Goal: Contribute content: Add original content to the website for others to see

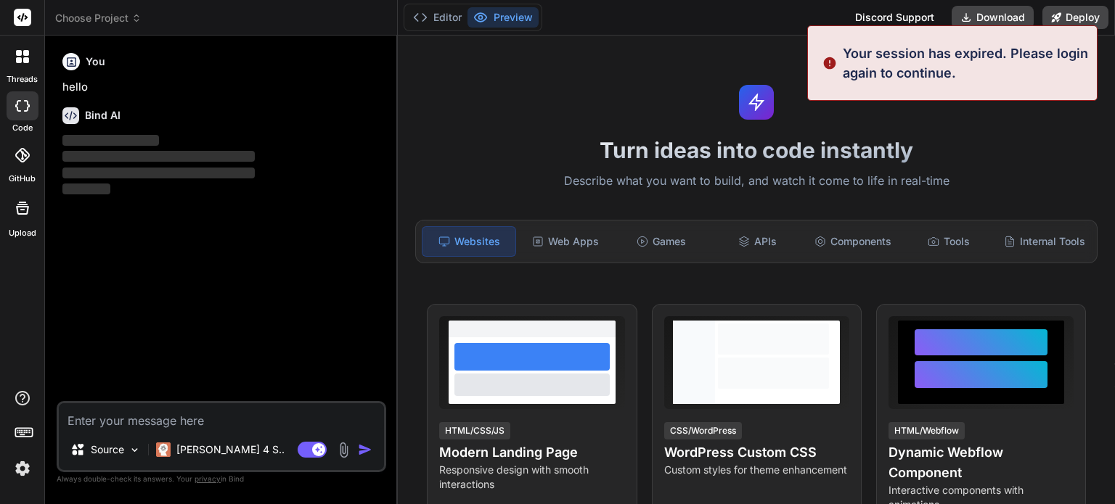
type textarea "x"
click at [344, 451] on img at bounding box center [343, 450] width 17 height 17
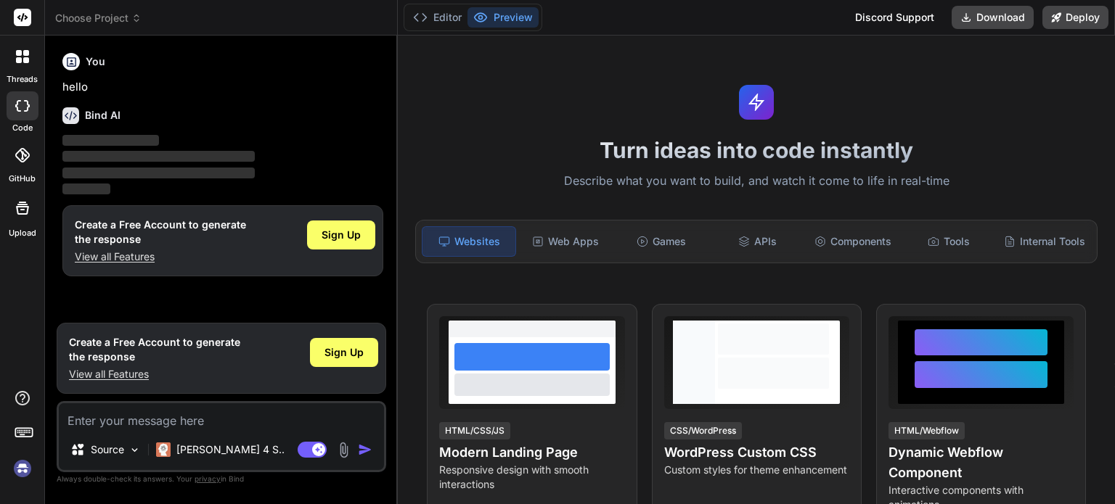
click at [347, 453] on img at bounding box center [343, 450] width 17 height 17
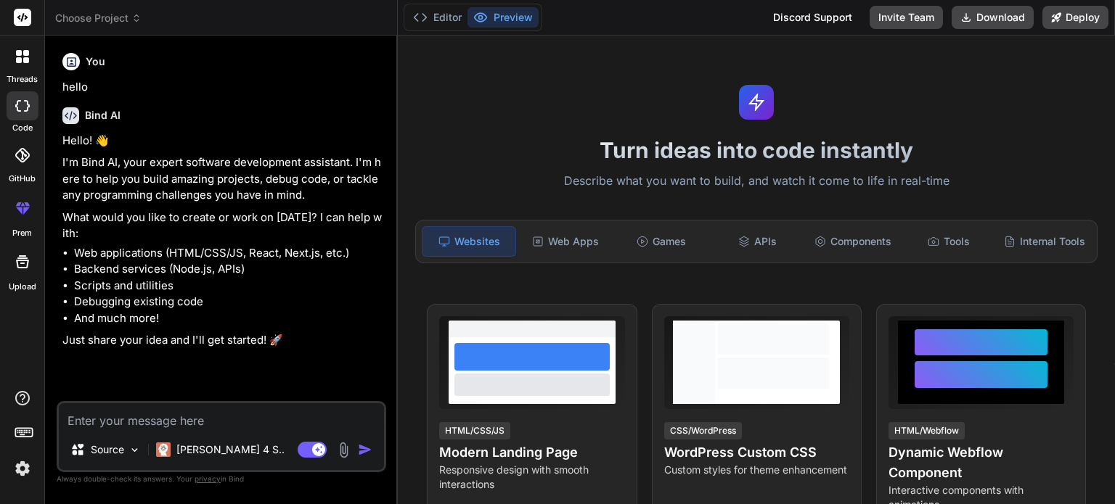
click at [345, 448] on img at bounding box center [343, 450] width 17 height 17
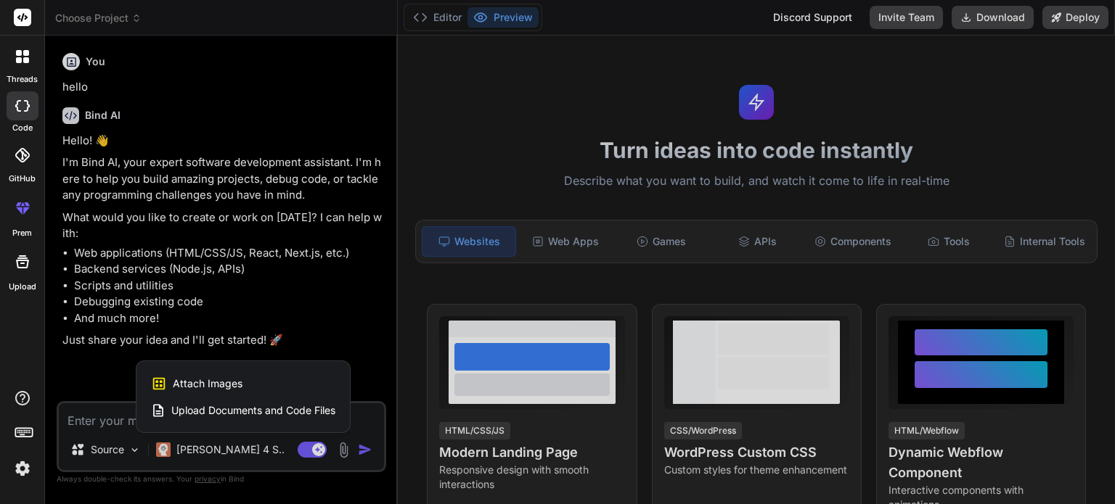
click at [233, 403] on div "Upload Documents and Code Files" at bounding box center [243, 411] width 184 height 26
type textarea "x"
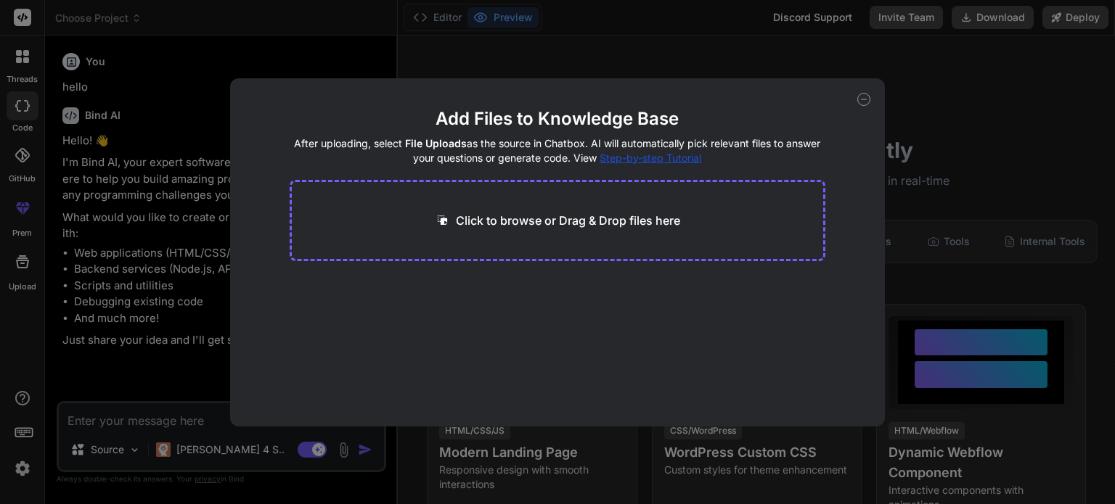
click at [484, 229] on div "Click to browse or Drag & Drop files here" at bounding box center [558, 220] width 536 height 81
click at [452, 218] on div "Click to browse or Drag & Drop files here" at bounding box center [557, 220] width 245 height 17
type input "C:\fakepath\لإدارة الدوام.html"
click at [796, 380] on button "Finish" at bounding box center [799, 383] width 51 height 29
type textarea "x"
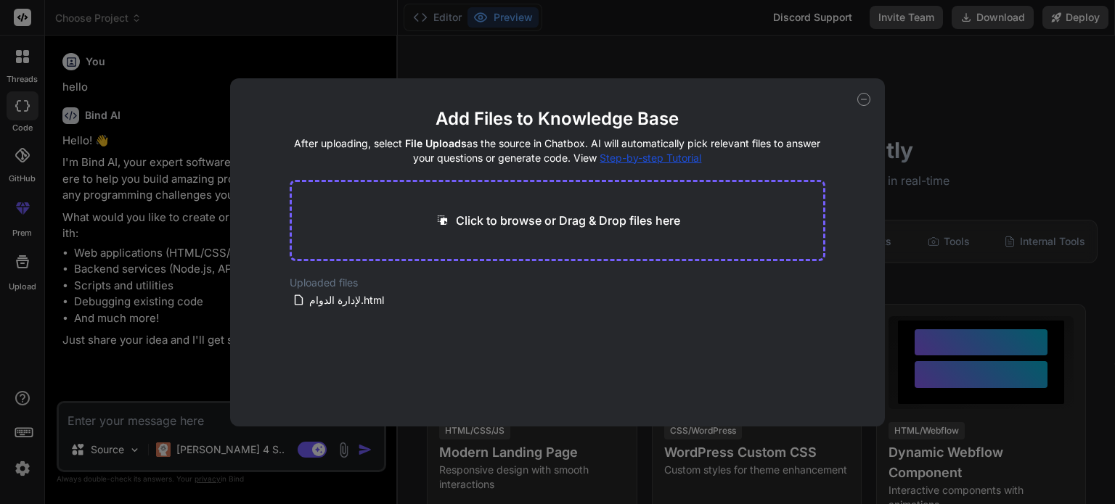
click at [528, 223] on p "Click to browse or Drag & Drop files here" at bounding box center [568, 220] width 224 height 17
click at [502, 324] on main "Add Files to Knowledge Base After uploading, select File Uploads as the source …" at bounding box center [558, 266] width 536 height 319
drag, startPoint x: 502, startPoint y: 324, endPoint x: 508, endPoint y: 317, distance: 8.7
click at [502, 323] on main "Add Files to Knowledge Base After uploading, select File Uploads as the source …" at bounding box center [558, 266] width 536 height 319
click at [508, 317] on main "Add Files to Knowledge Base After uploading, select File Uploads as the source …" at bounding box center [558, 266] width 536 height 319
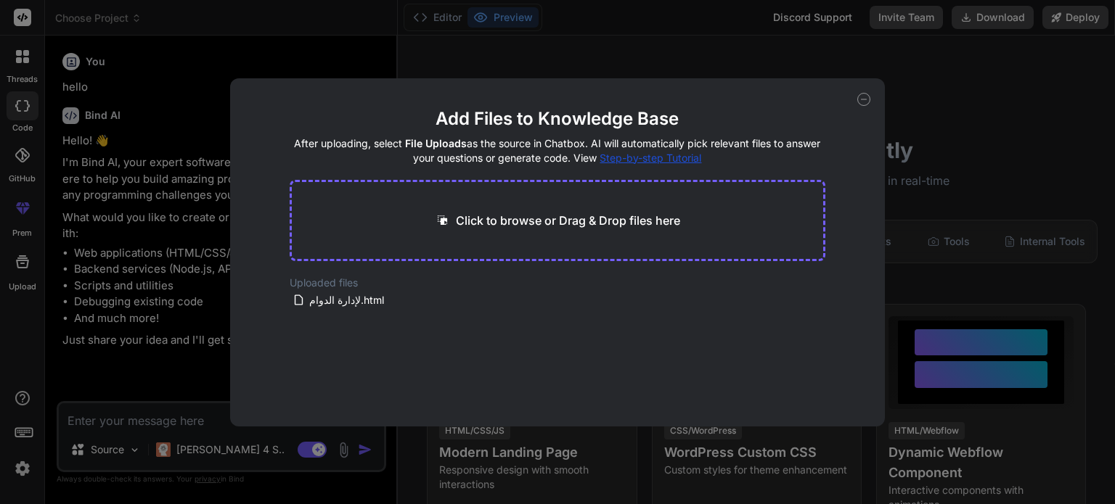
click at [859, 98] on icon at bounding box center [863, 99] width 13 height 13
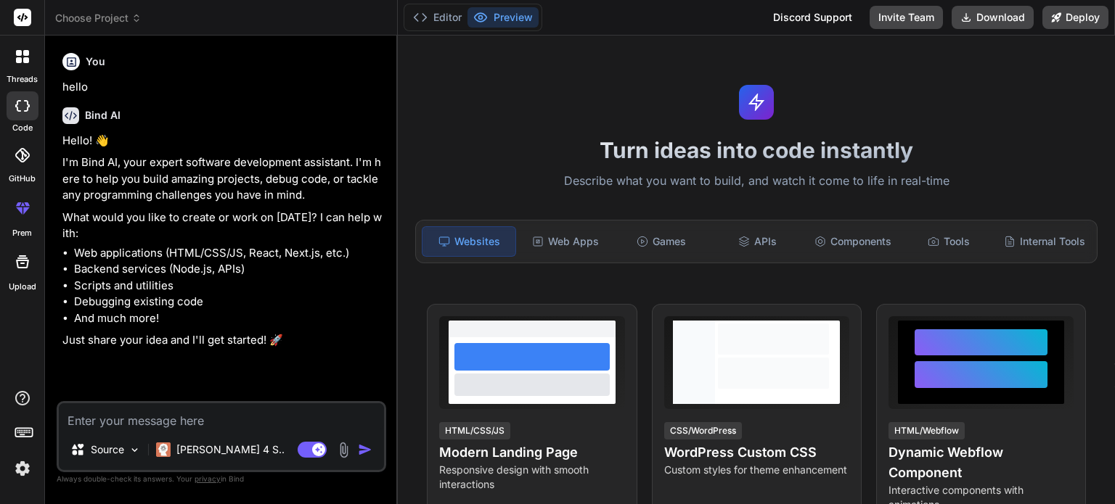
click at [361, 449] on img "button" at bounding box center [365, 450] width 15 height 15
click at [128, 422] on textarea at bounding box center [221, 417] width 325 height 26
click at [351, 449] on img at bounding box center [343, 450] width 17 height 17
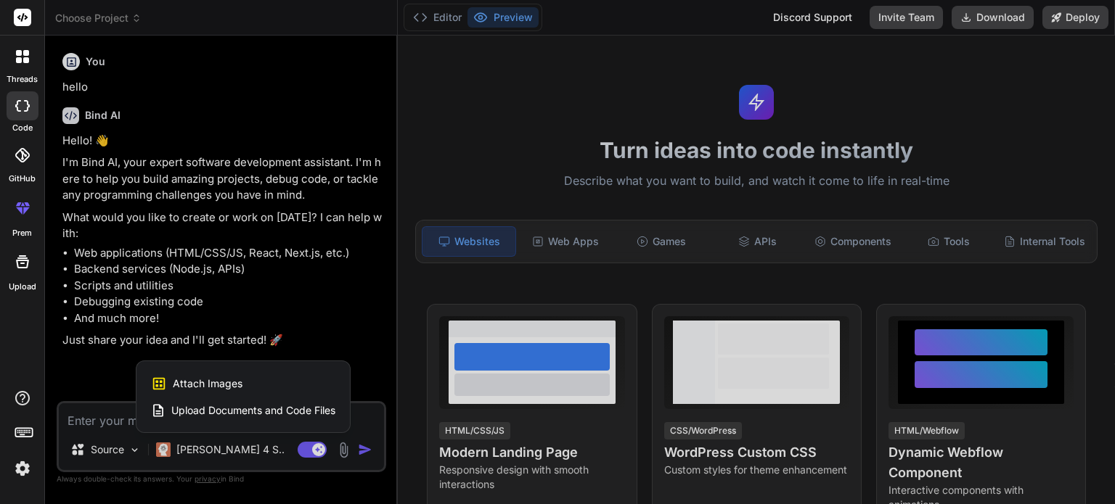
click at [226, 391] on div "Attach Images Image attachments are only supported in Claude and Gemini models." at bounding box center [243, 384] width 184 height 28
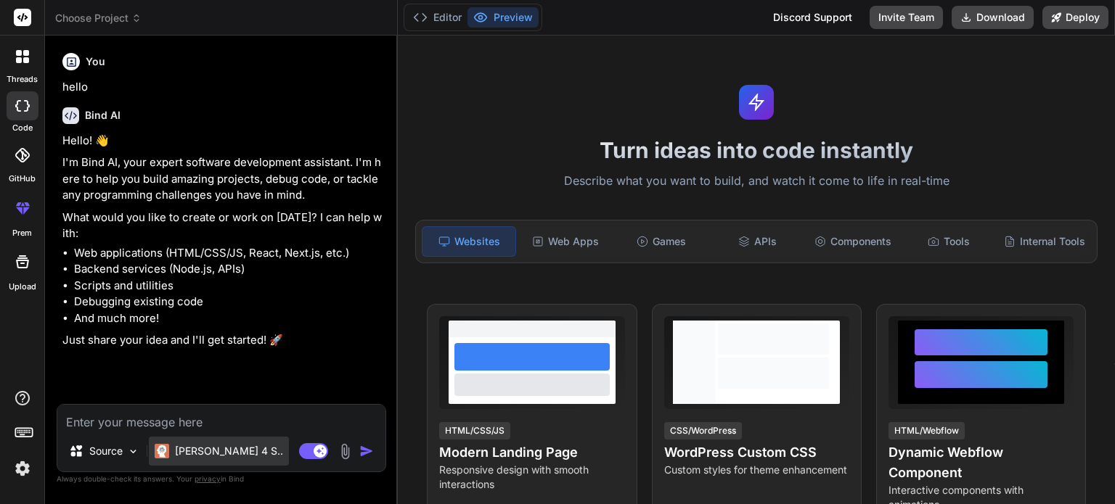
click at [235, 446] on div "[PERSON_NAME] 4 S.." at bounding box center [219, 451] width 140 height 29
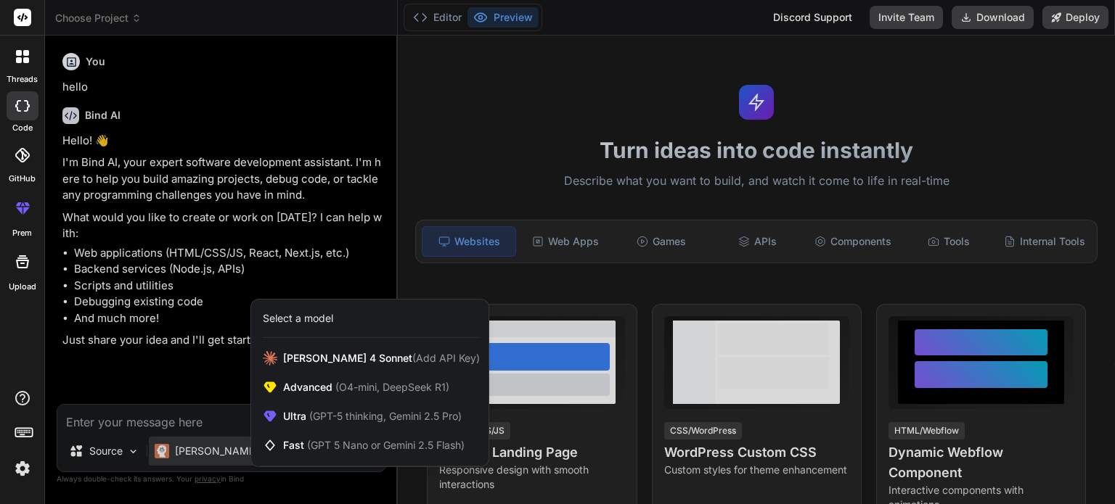
click at [93, 458] on div at bounding box center [557, 252] width 1115 height 504
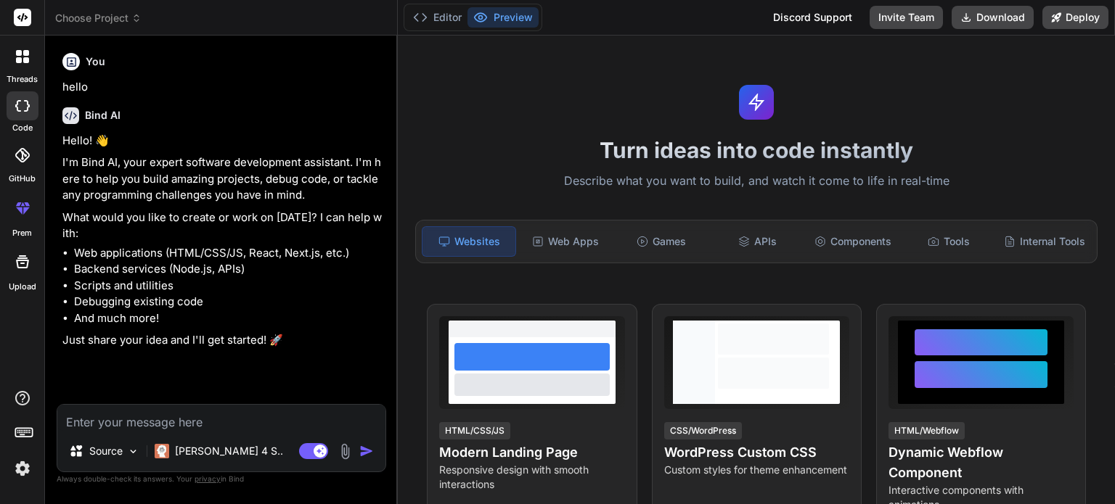
click at [350, 452] on img at bounding box center [345, 451] width 17 height 17
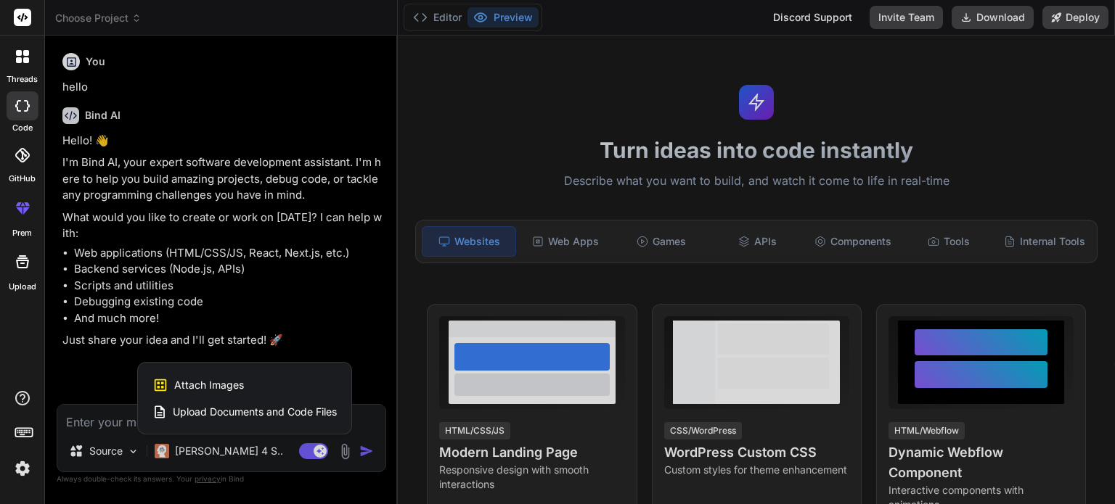
click at [208, 412] on span "Upload Documents and Code Files" at bounding box center [255, 412] width 164 height 15
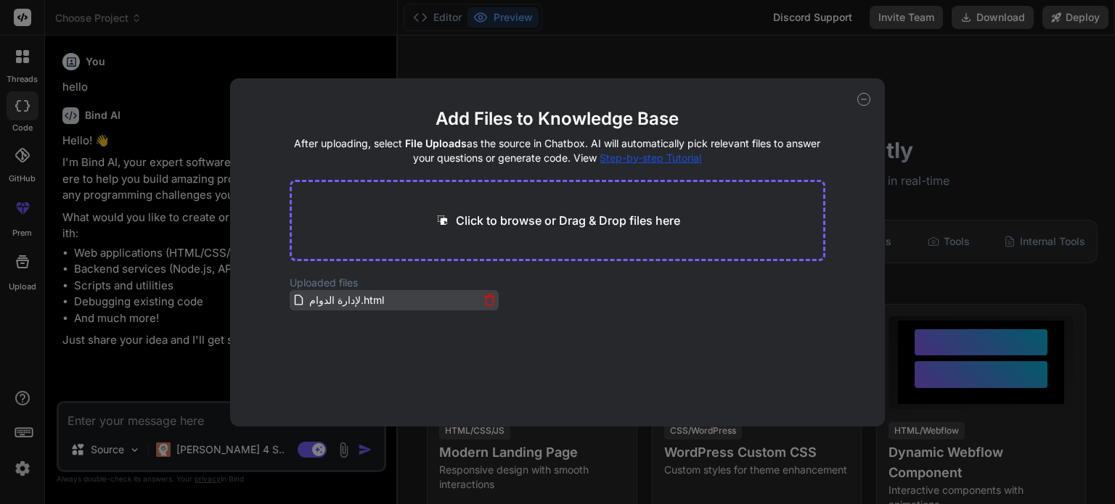
click at [354, 296] on span "لإدارة الدوام.html" at bounding box center [347, 300] width 78 height 17
drag, startPoint x: 354, startPoint y: 296, endPoint x: 470, endPoint y: 211, distance: 143.3
click at [470, 211] on main "Add Files to Knowledge Base After uploading, select File Uploads as the source …" at bounding box center [558, 266] width 536 height 319
click at [480, 221] on p "Click to browse or Drag & Drop files here" at bounding box center [568, 220] width 224 height 17
click at [647, 238] on div "Click to browse or Drag & Drop files here" at bounding box center [558, 220] width 536 height 81
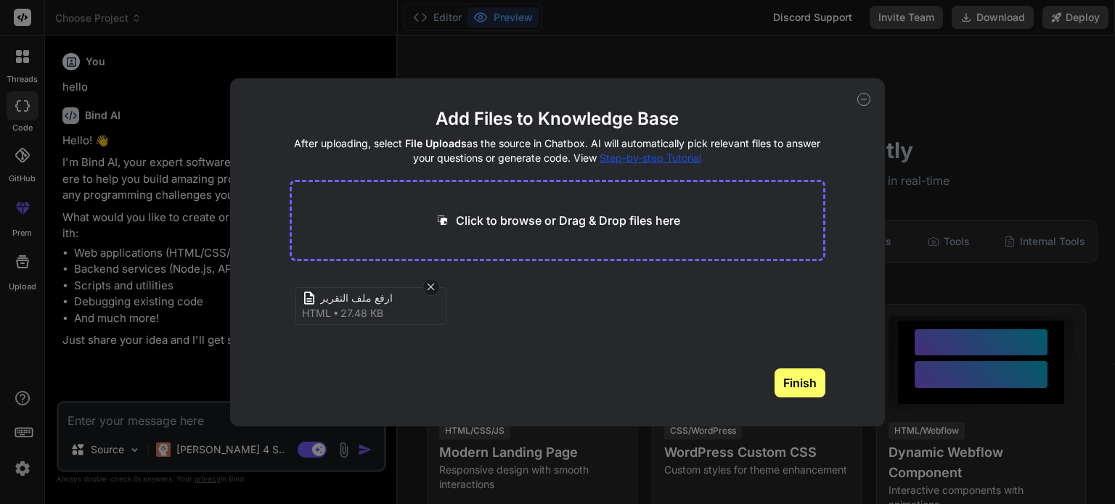
click at [798, 387] on button "Finish" at bounding box center [799, 383] width 51 height 29
click at [798, 387] on main "Add Files to Knowledge Base After uploading, select File Uploads as the source …" at bounding box center [558, 266] width 536 height 319
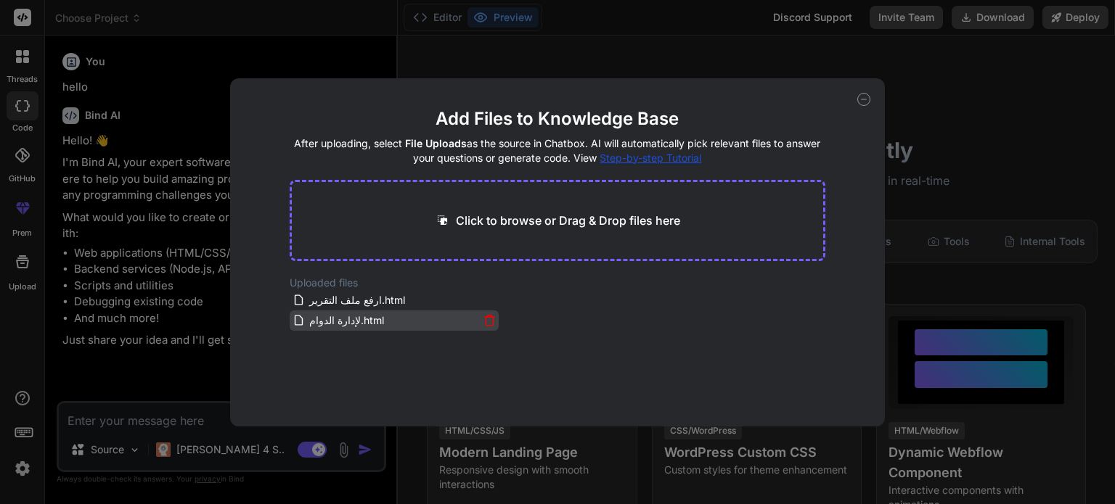
click at [418, 323] on div "لإدارة الدوام.html" at bounding box center [385, 320] width 187 height 17
click at [493, 321] on div "لإدارة الدوام.html" at bounding box center [394, 321] width 209 height 20
click at [486, 319] on icon at bounding box center [489, 320] width 12 height 12
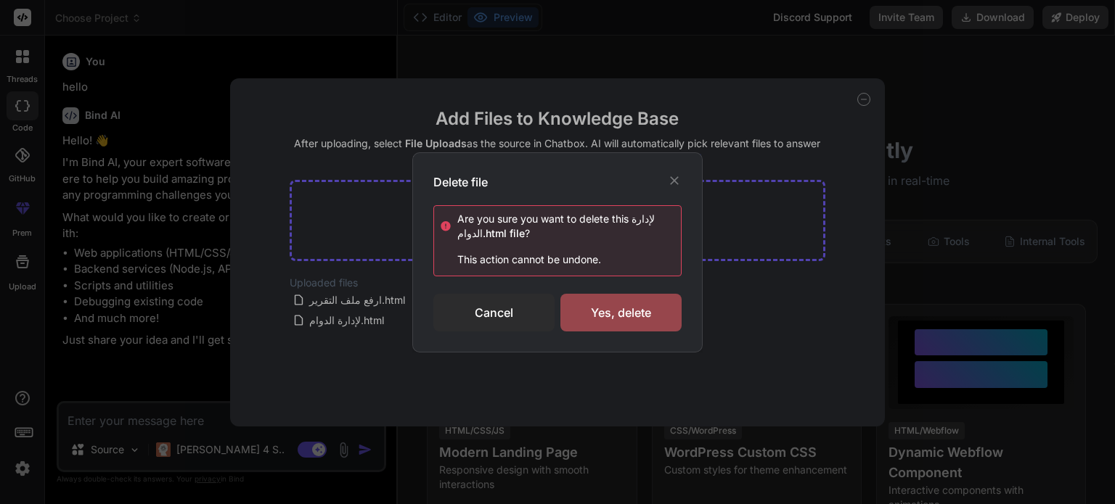
click at [677, 175] on icon at bounding box center [674, 180] width 15 height 15
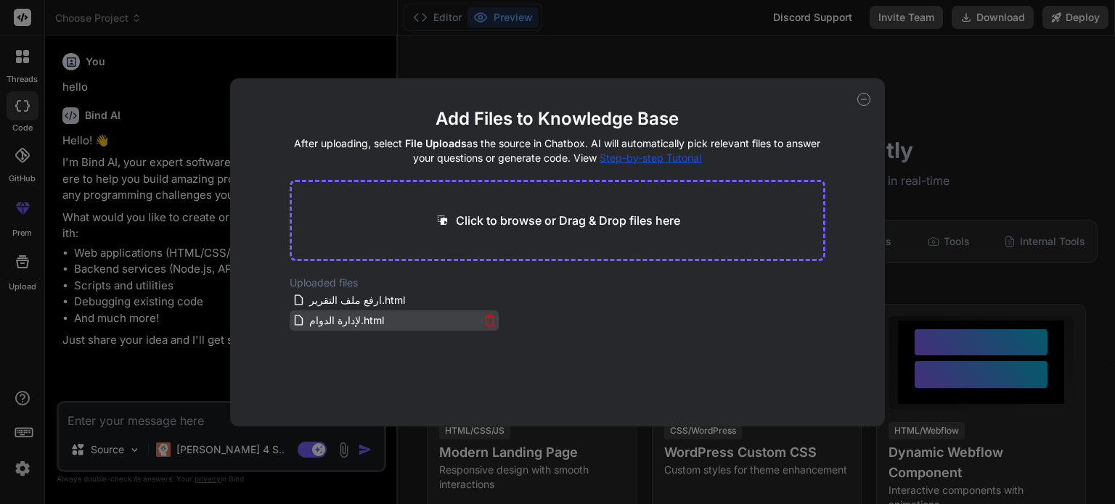
click at [486, 321] on icon at bounding box center [489, 321] width 7 height 8
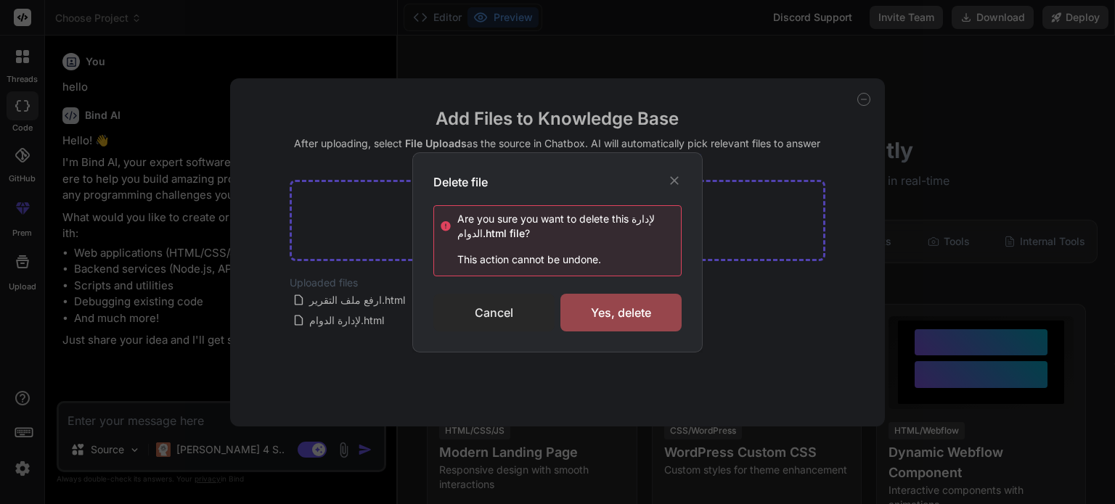
click at [515, 313] on div "Cancel" at bounding box center [493, 313] width 121 height 38
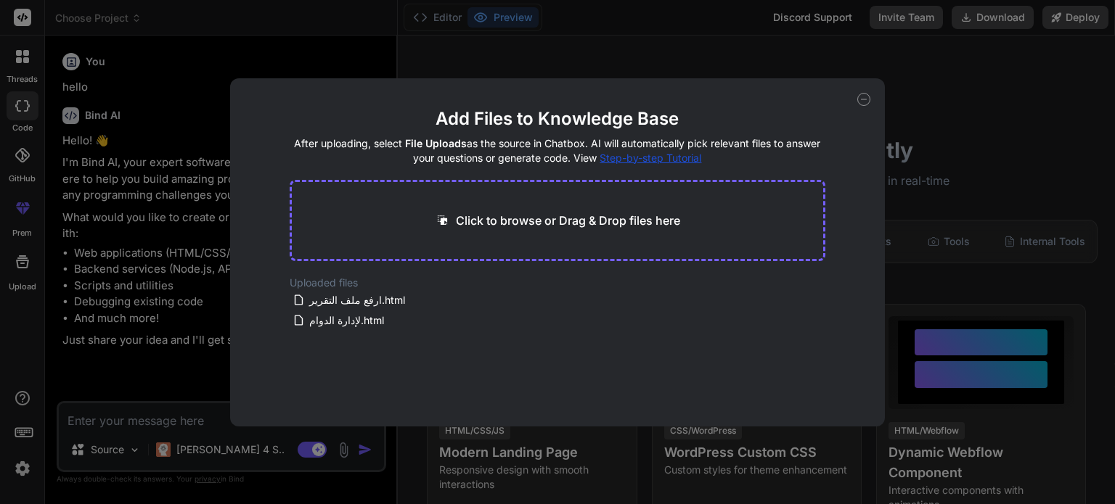
click at [865, 101] on icon at bounding box center [863, 99] width 13 height 13
type textarea "x"
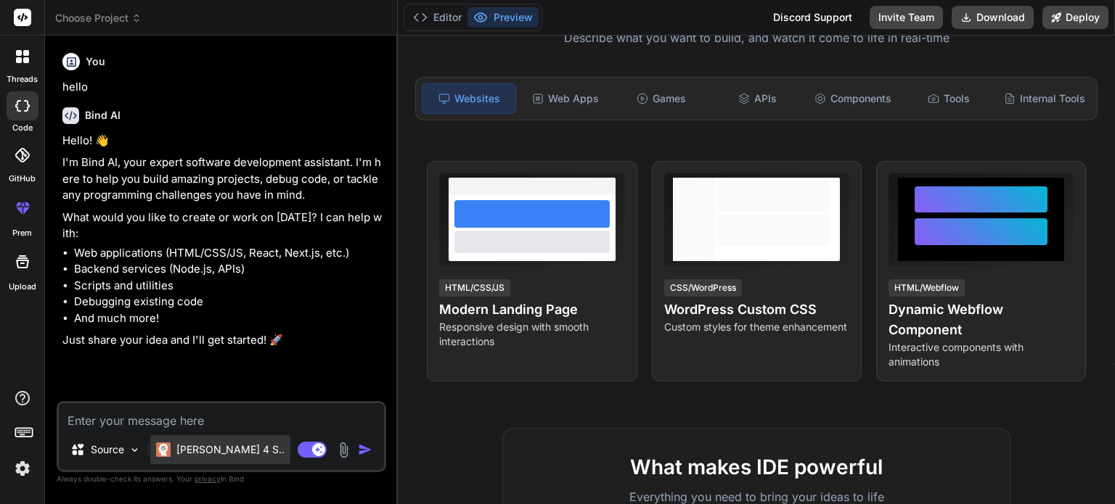
scroll to position [145, 0]
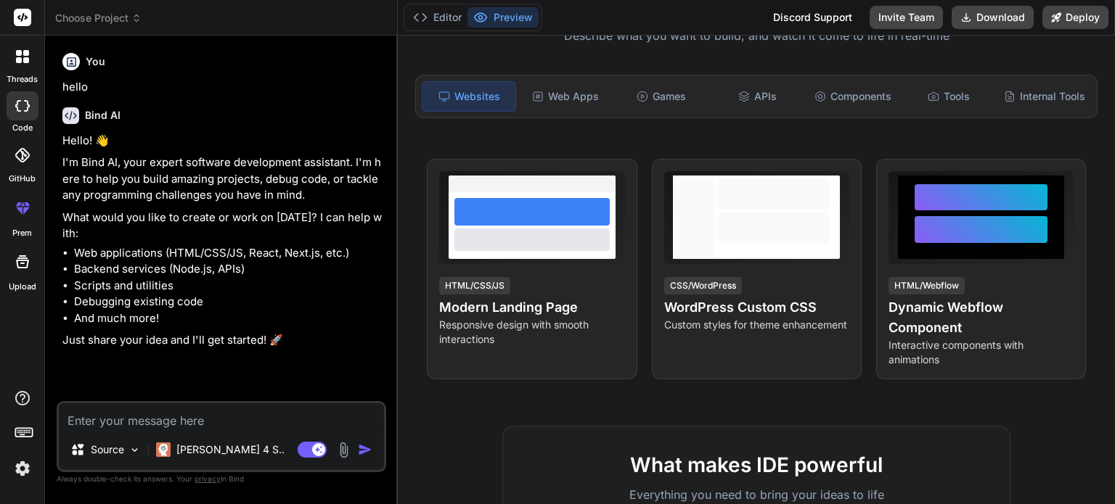
click at [100, 427] on textarea at bounding box center [221, 417] width 325 height 26
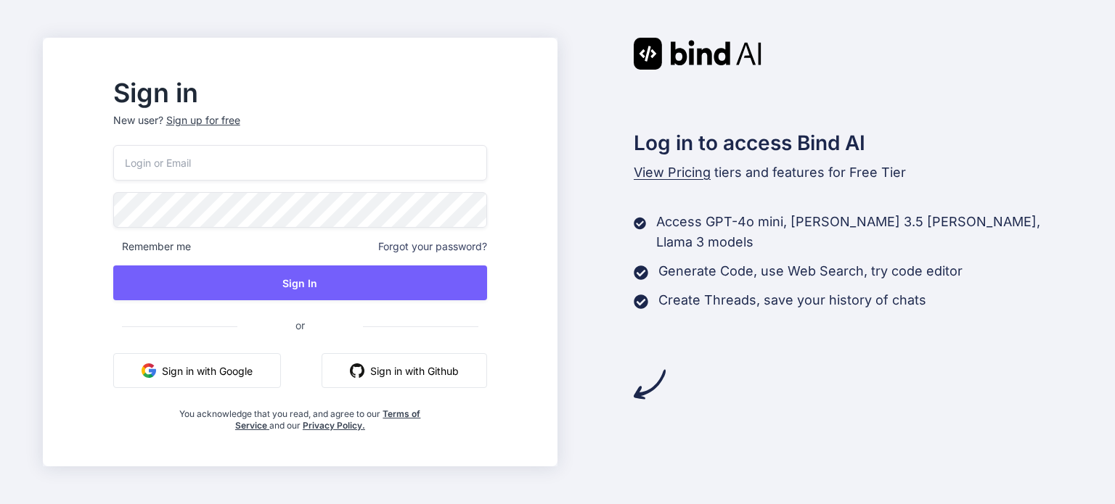
click at [260, 365] on button "Sign in with Google" at bounding box center [197, 370] width 168 height 35
